Goal: Information Seeking & Learning: Find specific fact

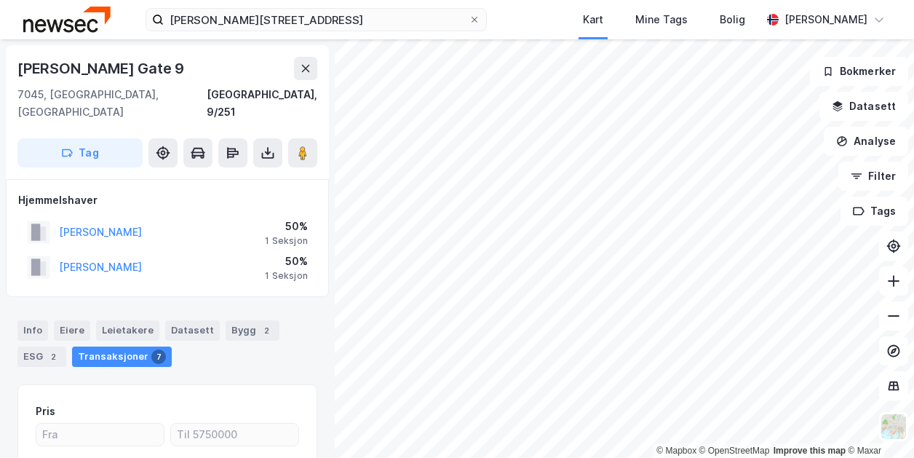
click at [68, 20] on img at bounding box center [66, 19] width 87 height 25
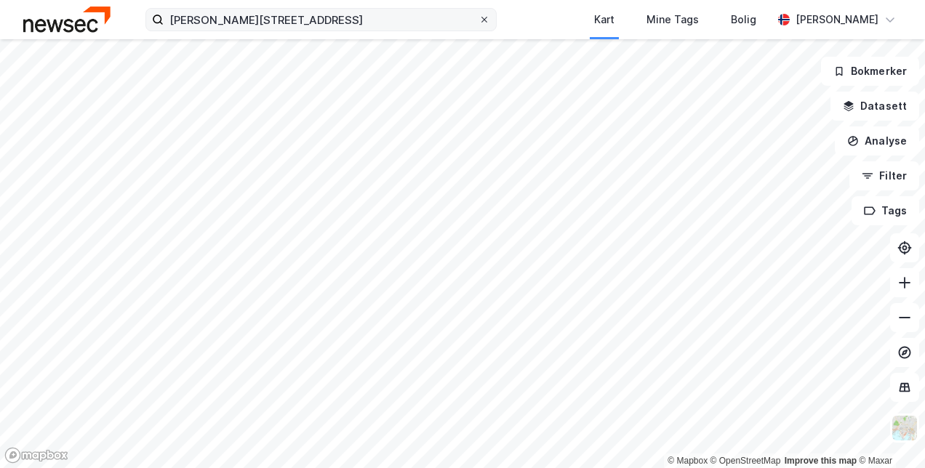
click at [489, 19] on icon at bounding box center [484, 19] width 9 height 9
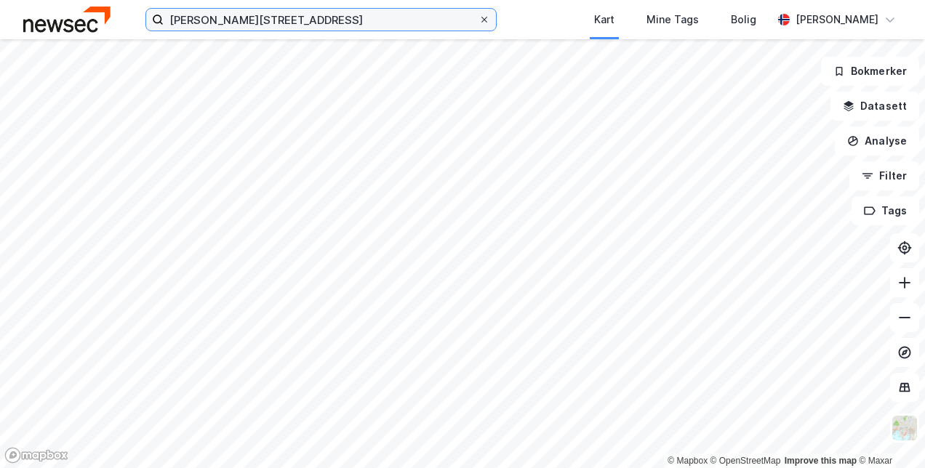
click at [479, 19] on input "[PERSON_NAME][STREET_ADDRESS]" at bounding box center [321, 20] width 315 height 22
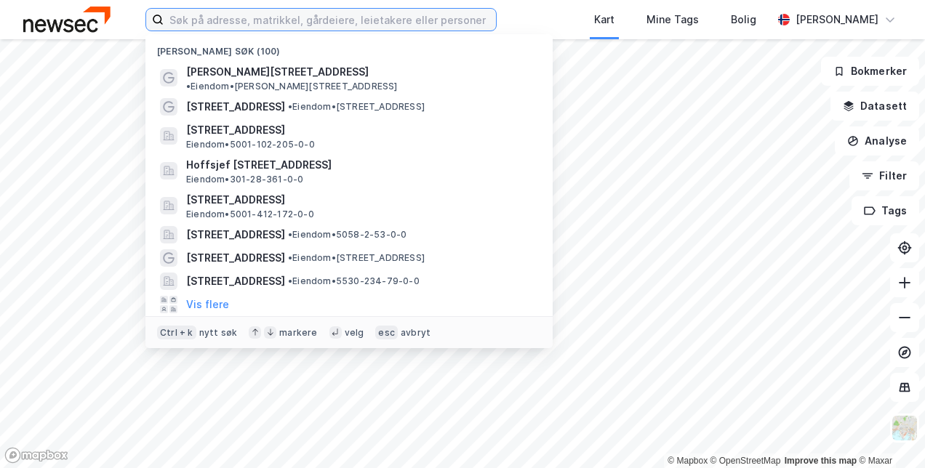
click at [401, 25] on input at bounding box center [330, 20] width 332 height 22
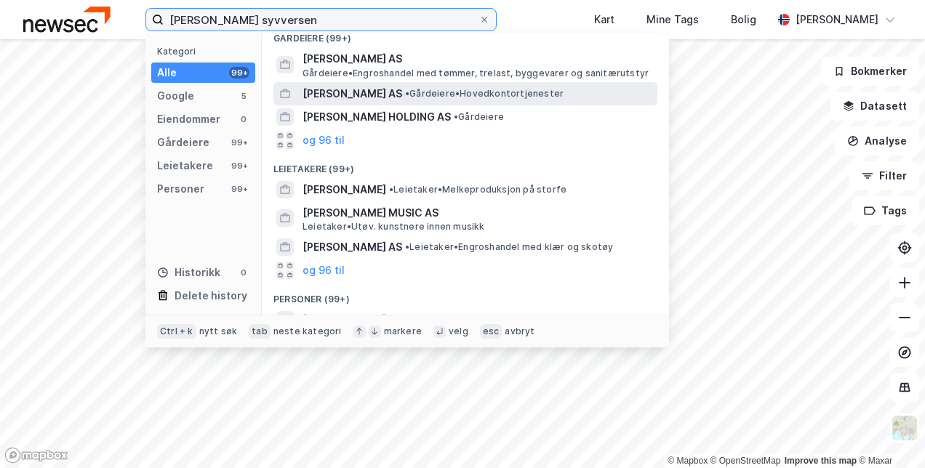
scroll to position [230, 0]
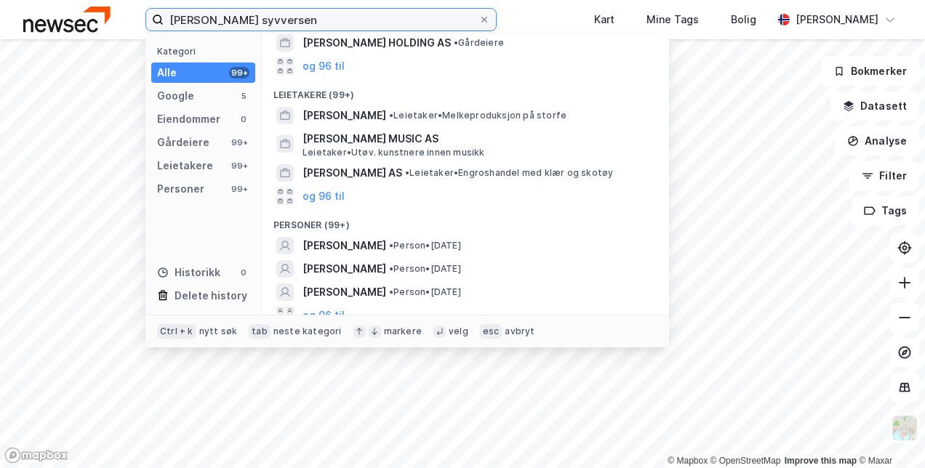
type input "[PERSON_NAME] syvversen"
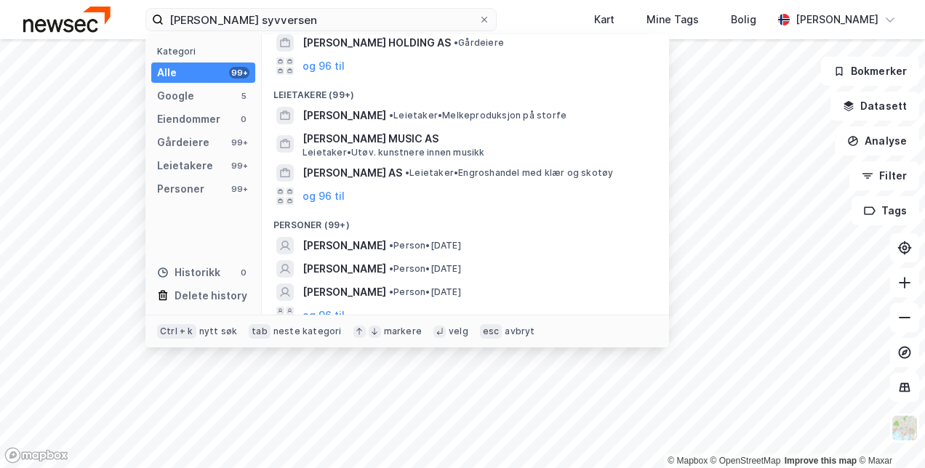
click at [386, 237] on span "[PERSON_NAME]" at bounding box center [345, 245] width 84 height 17
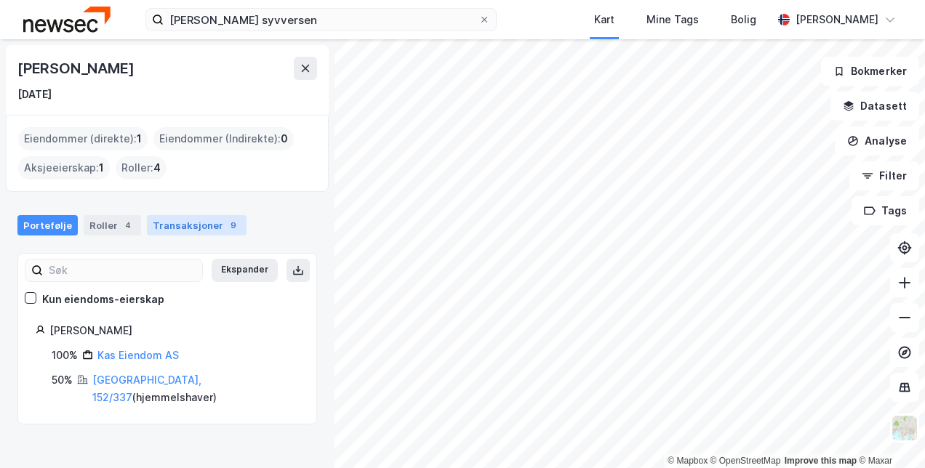
click at [188, 230] on div "Transaksjoner 9" at bounding box center [197, 225] width 100 height 20
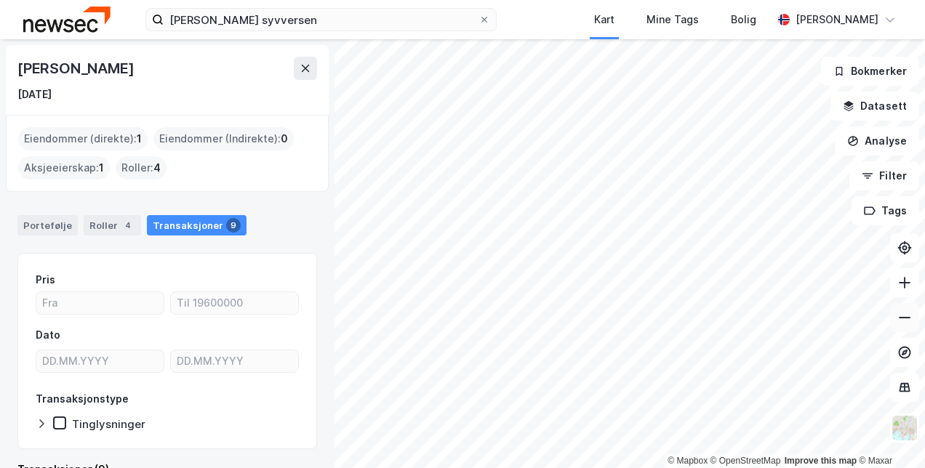
click at [902, 321] on icon at bounding box center [905, 318] width 15 height 15
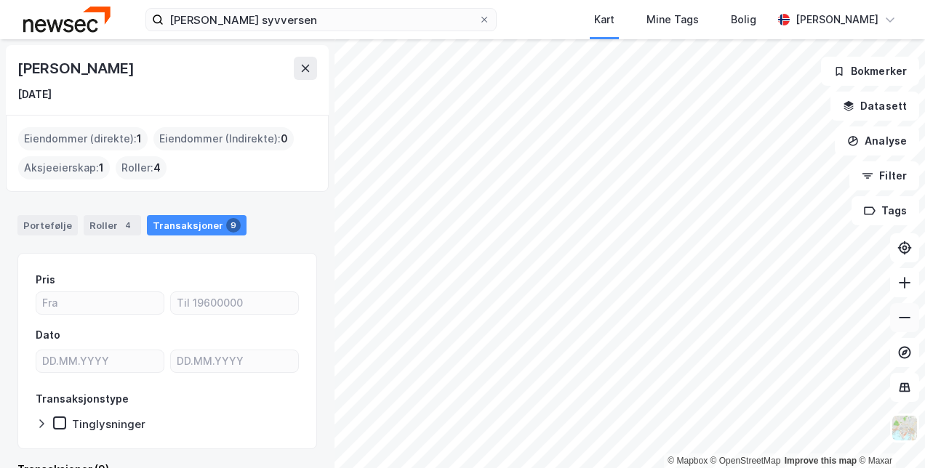
click at [902, 321] on icon at bounding box center [905, 318] width 15 height 15
click at [907, 282] on icon at bounding box center [905, 283] width 15 height 15
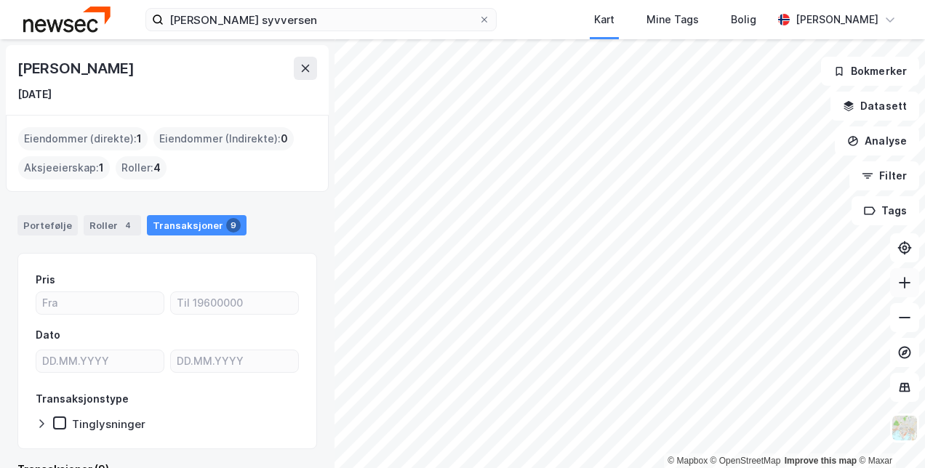
click at [907, 282] on icon at bounding box center [905, 283] width 15 height 15
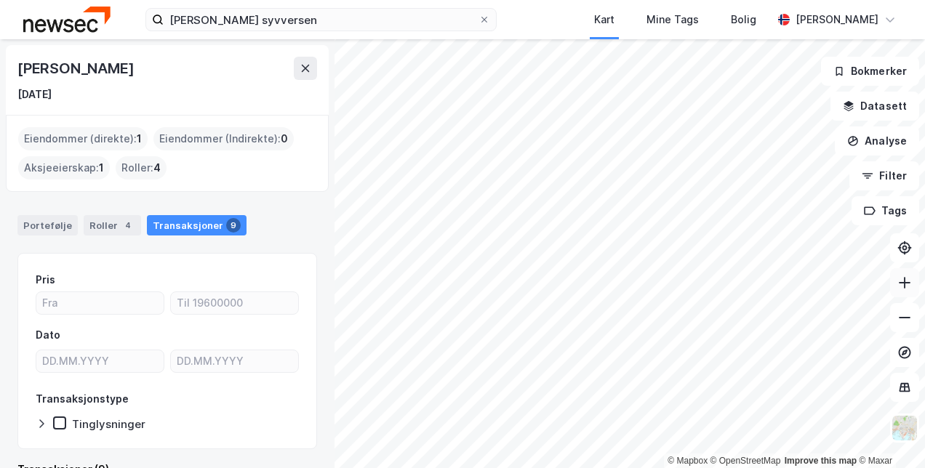
click at [907, 282] on icon at bounding box center [905, 283] width 15 height 15
click at [486, 15] on icon at bounding box center [484, 19] width 9 height 9
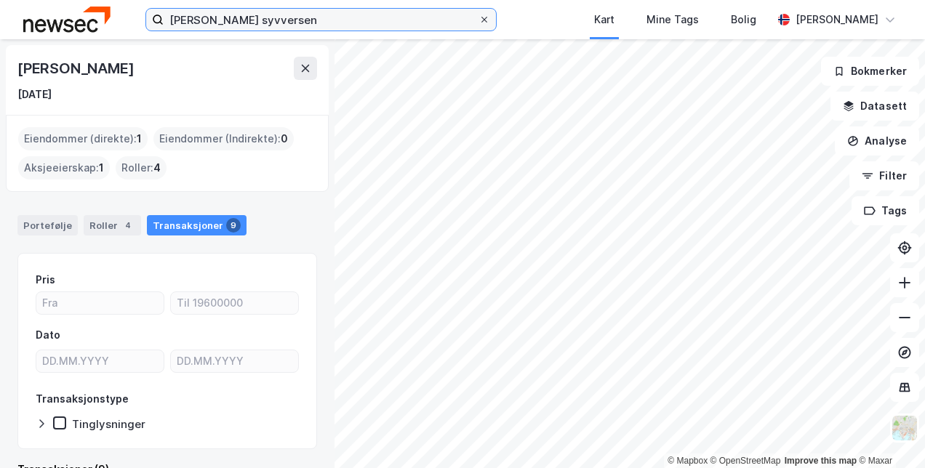
click at [479, 15] on input "[PERSON_NAME] syvversen" at bounding box center [321, 20] width 315 height 22
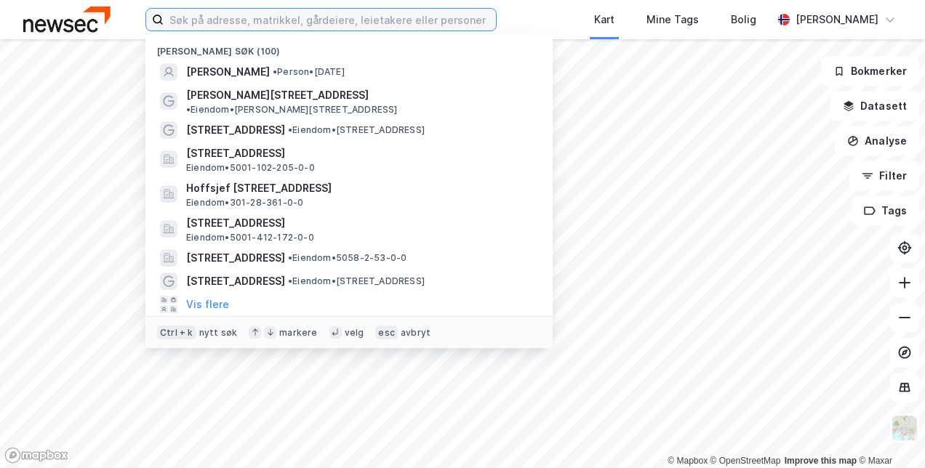
click at [354, 23] on input at bounding box center [330, 20] width 332 height 22
click at [388, 25] on input at bounding box center [330, 20] width 332 height 22
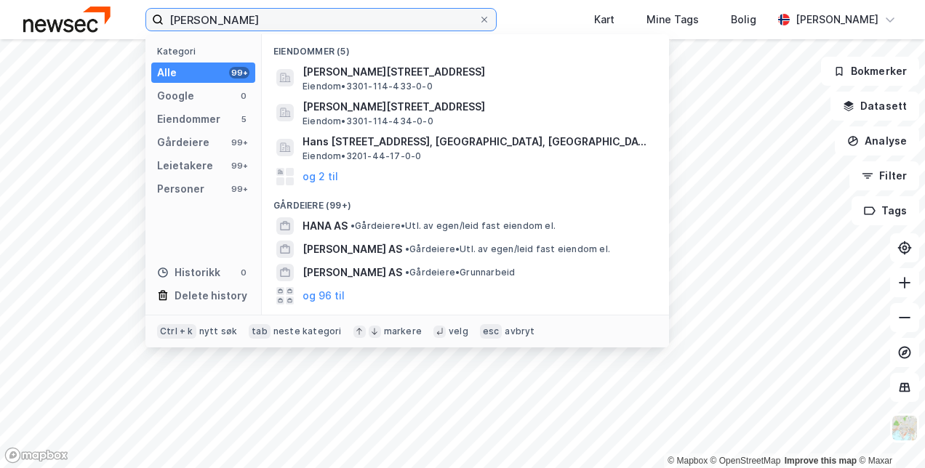
type input "[PERSON_NAME]"
